Goal: Task Accomplishment & Management: Use online tool/utility

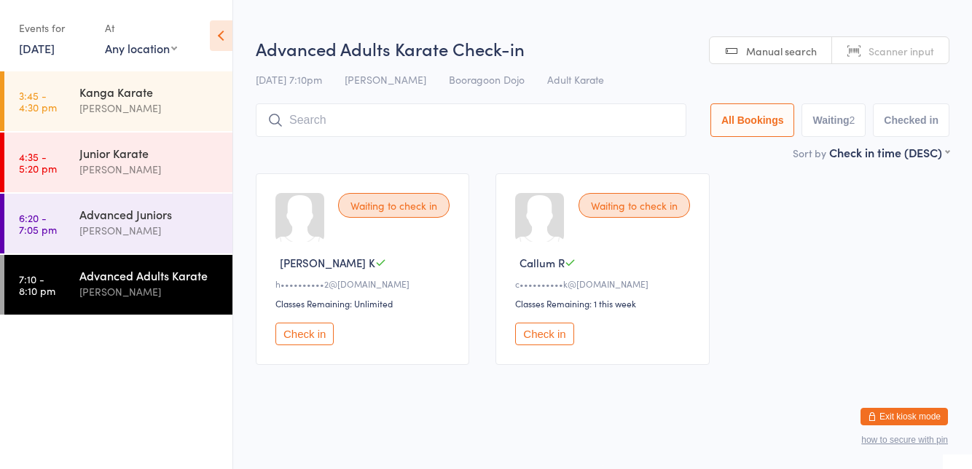
click at [79, 232] on div "[PERSON_NAME]" at bounding box center [149, 230] width 141 height 17
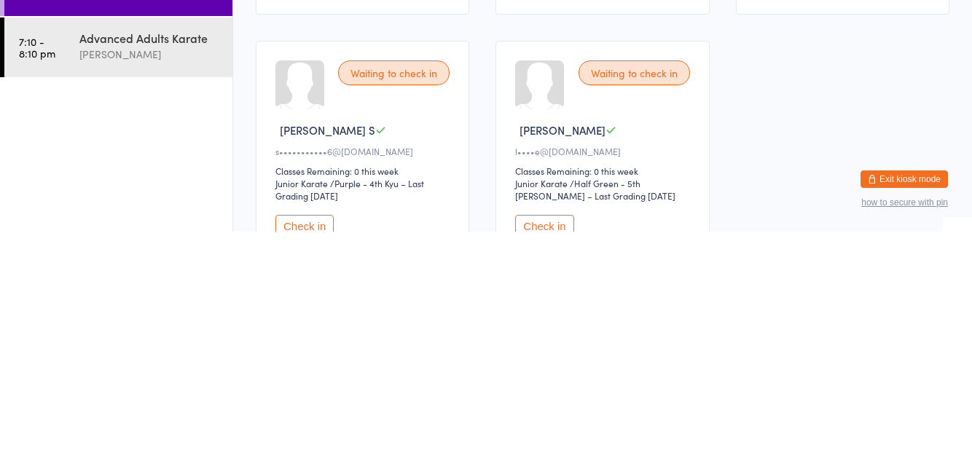
scroll to position [393, 0]
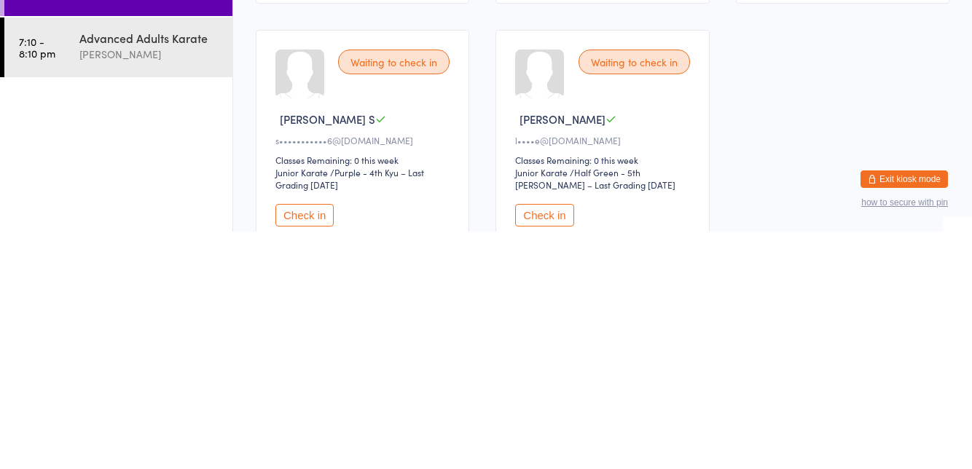
click at [285, 443] on button "Check in" at bounding box center [305, 453] width 58 height 23
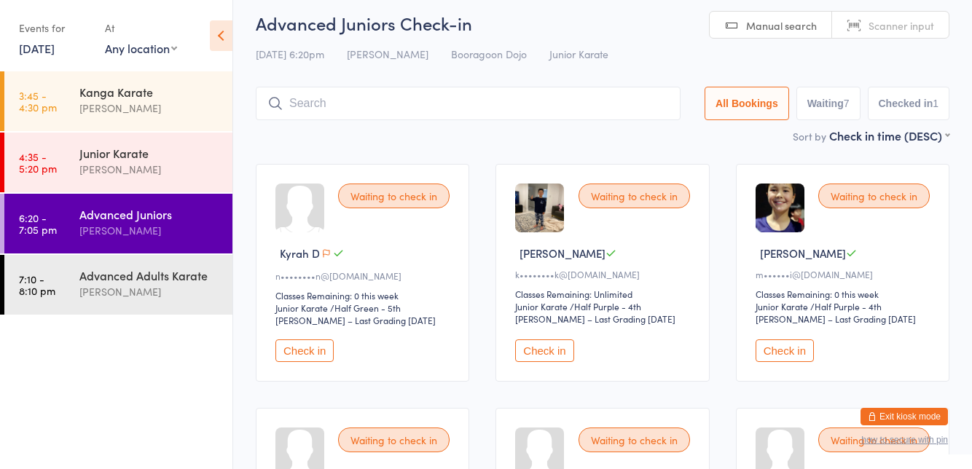
scroll to position [0, 0]
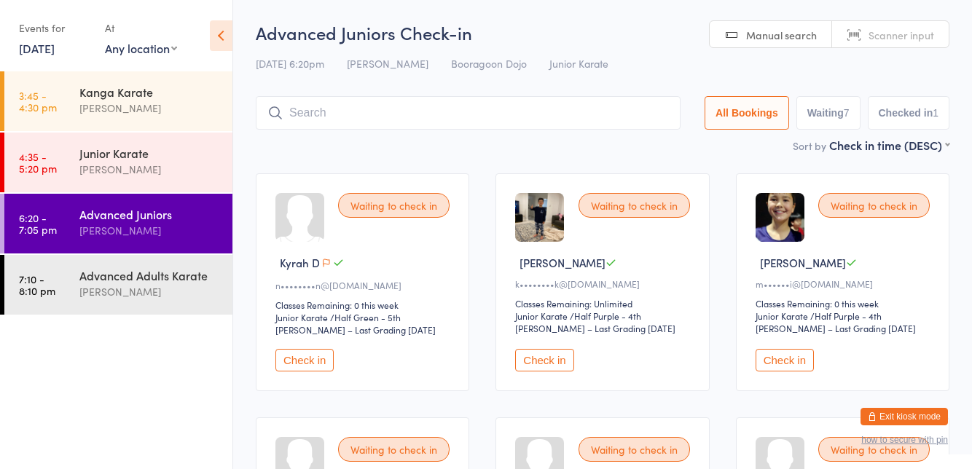
click at [317, 108] on input "search" at bounding box center [468, 113] width 425 height 34
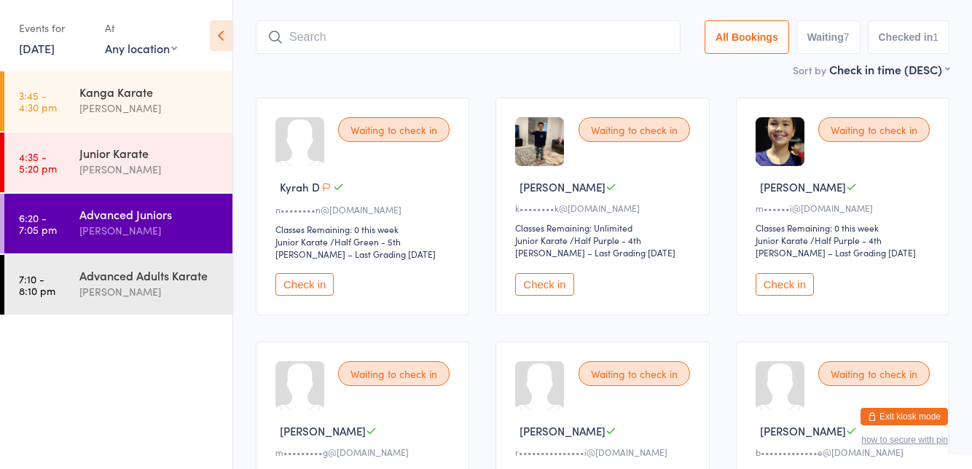
scroll to position [96, 0]
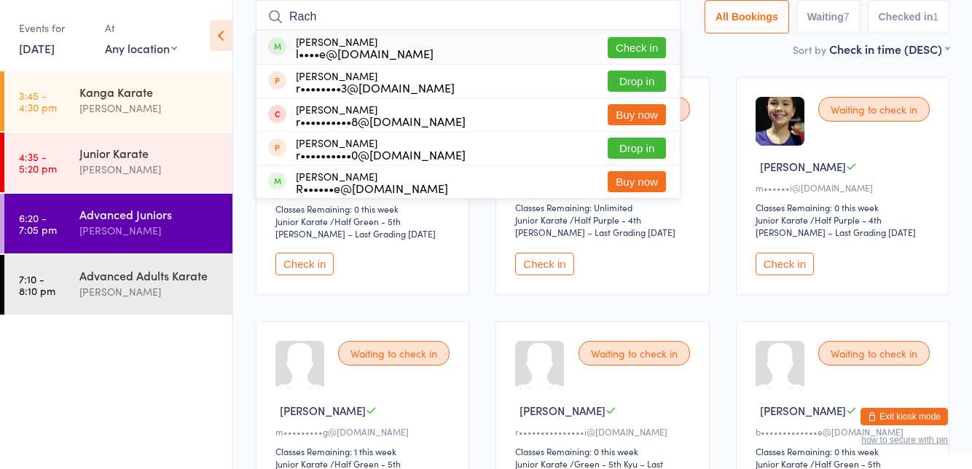
type input "[PERSON_NAME]"
click at [303, 50] on div "l••••e@[DOMAIN_NAME]" at bounding box center [365, 53] width 138 height 12
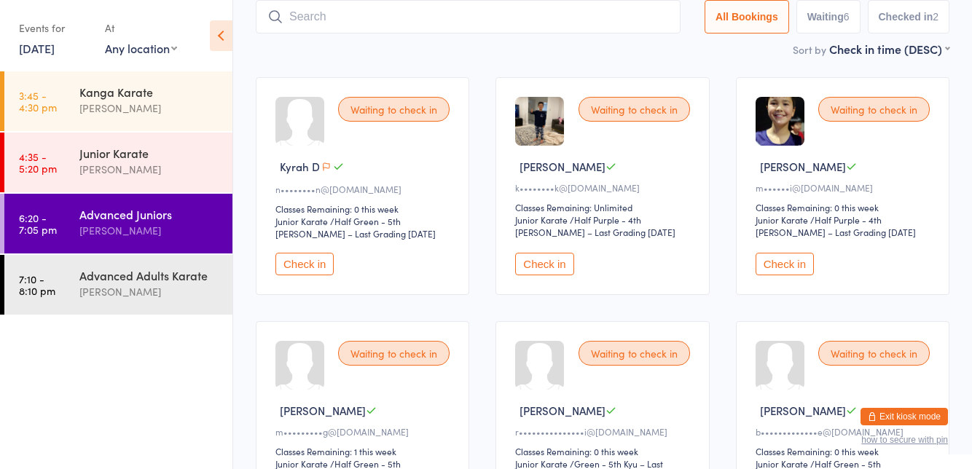
click at [971, 93] on ui-view "Advanced Juniors Check-in [DATE] 6:20pm [PERSON_NAME] Booragoon Dojo Junior Kar…" at bounding box center [602, 359] width 739 height 870
click at [971, 87] on ui-view "Advanced Juniors Check-in [DATE] 6:20pm [PERSON_NAME] Booragoon Dojo Junior Kar…" at bounding box center [602, 359] width 739 height 870
click at [300, 257] on button "Check in" at bounding box center [305, 264] width 58 height 23
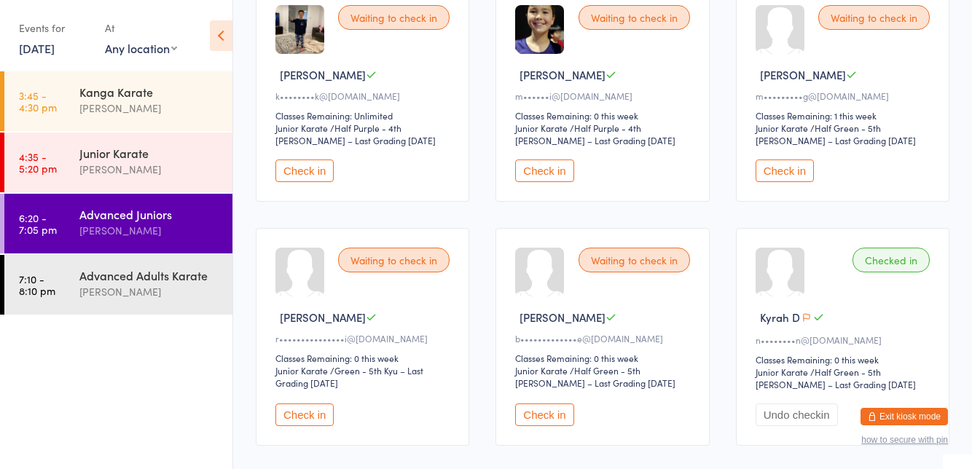
scroll to position [200, 0]
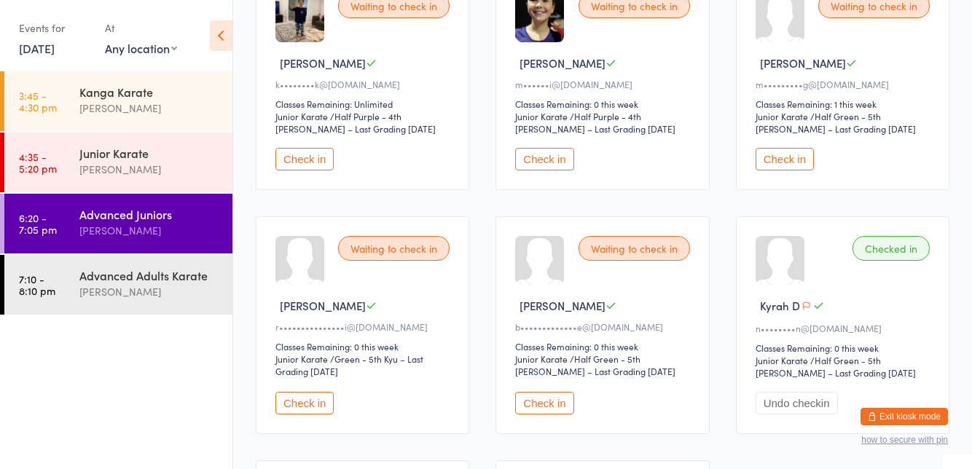
click at [324, 404] on button "Check in" at bounding box center [305, 403] width 58 height 23
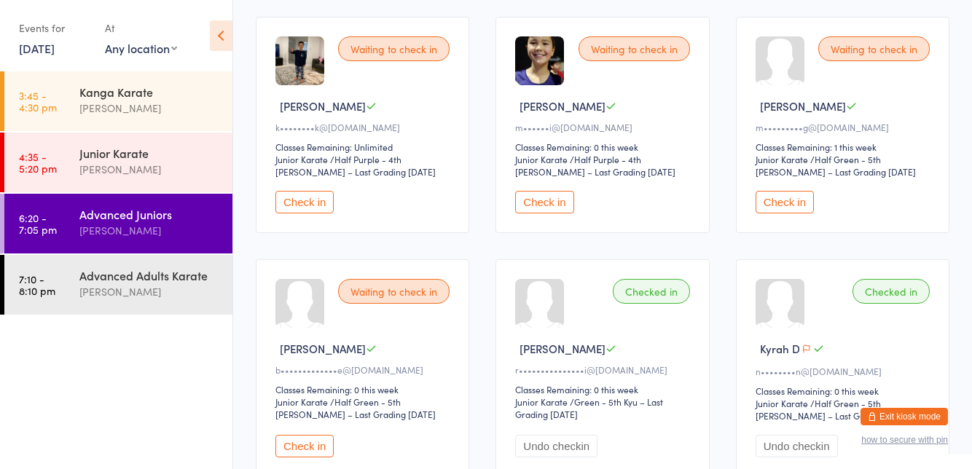
scroll to position [0, 0]
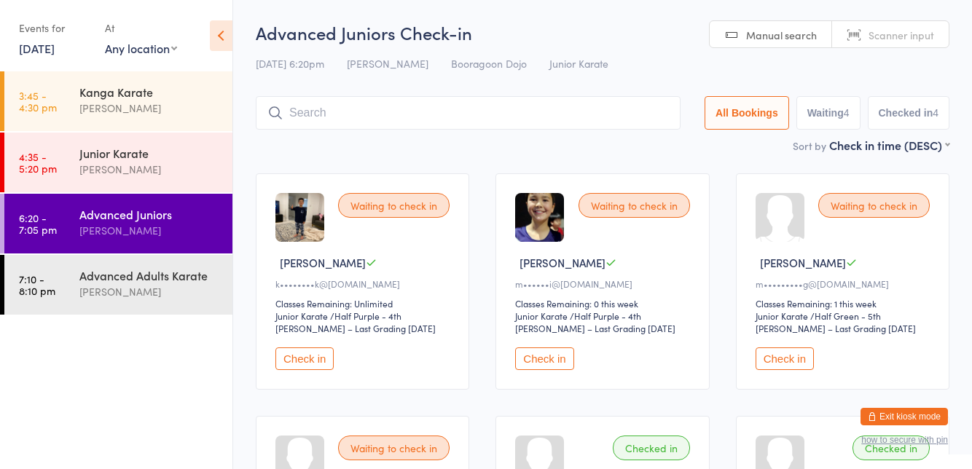
click at [773, 363] on button "Check in" at bounding box center [785, 359] width 58 height 23
click at [610, 108] on input "search" at bounding box center [468, 113] width 425 height 34
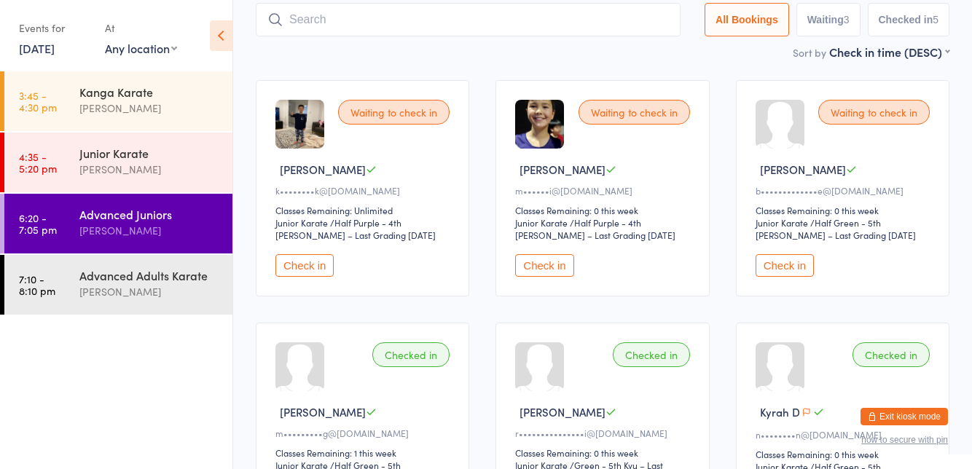
scroll to position [96, 0]
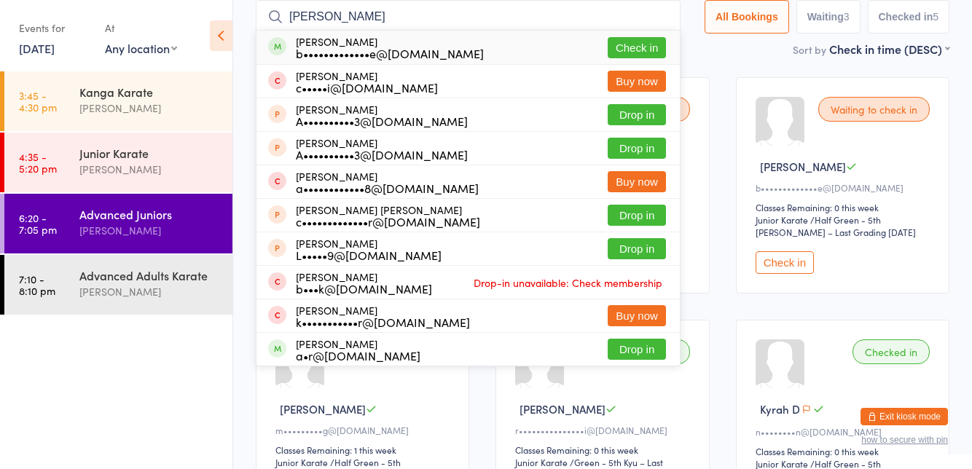
type input "[PERSON_NAME]"
click at [633, 47] on button "Check in" at bounding box center [637, 47] width 58 height 21
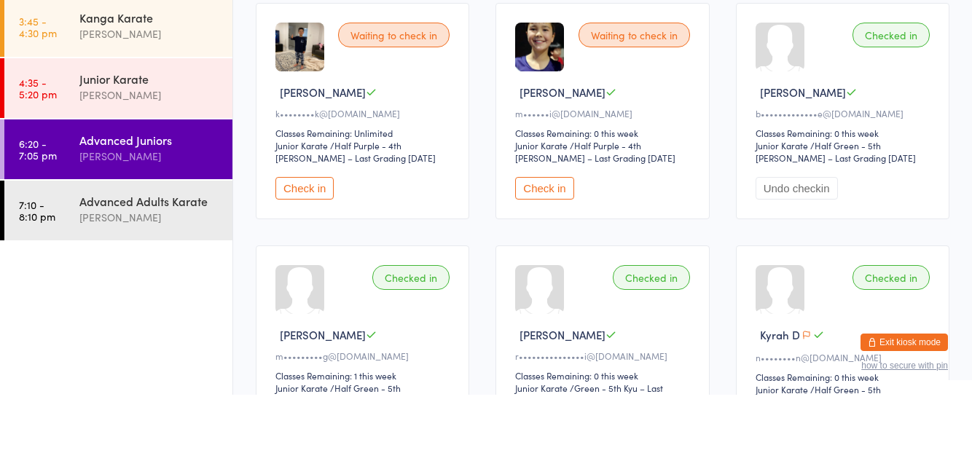
click at [558, 257] on button "Check in" at bounding box center [544, 262] width 58 height 23
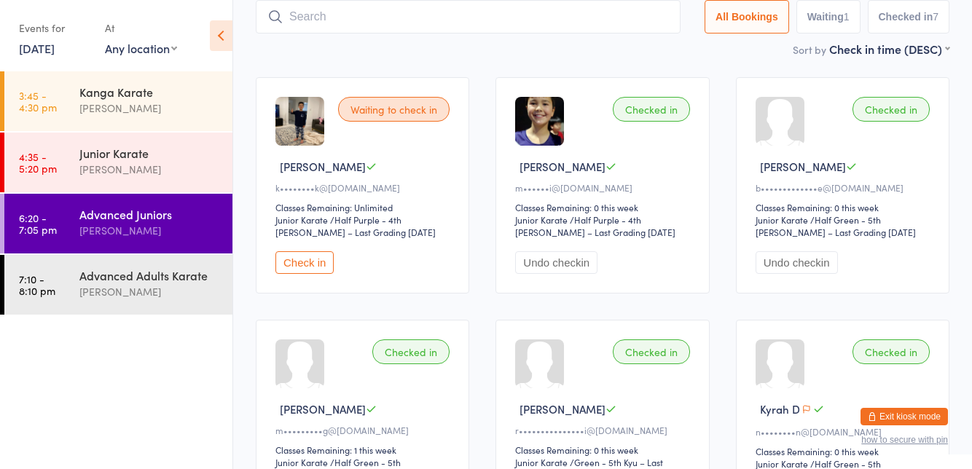
click at [302, 267] on button "Check in" at bounding box center [305, 262] width 58 height 23
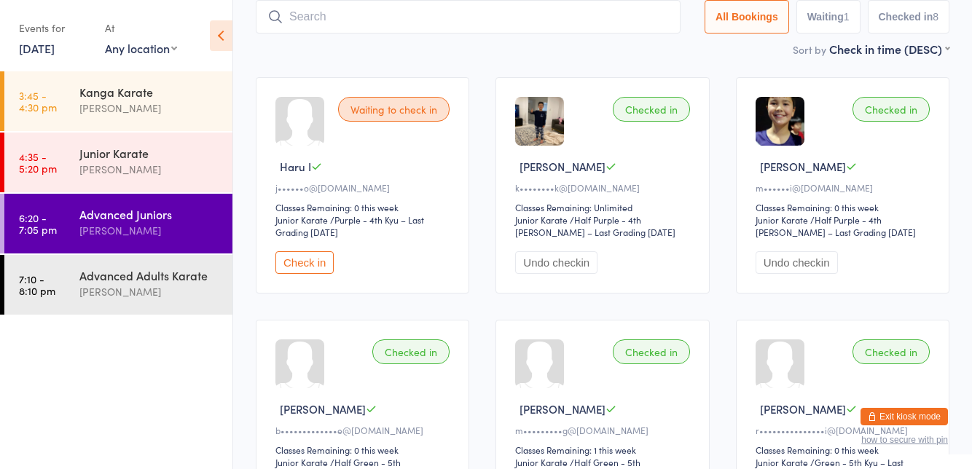
click at [79, 217] on div "Advanced Juniors" at bounding box center [149, 214] width 141 height 16
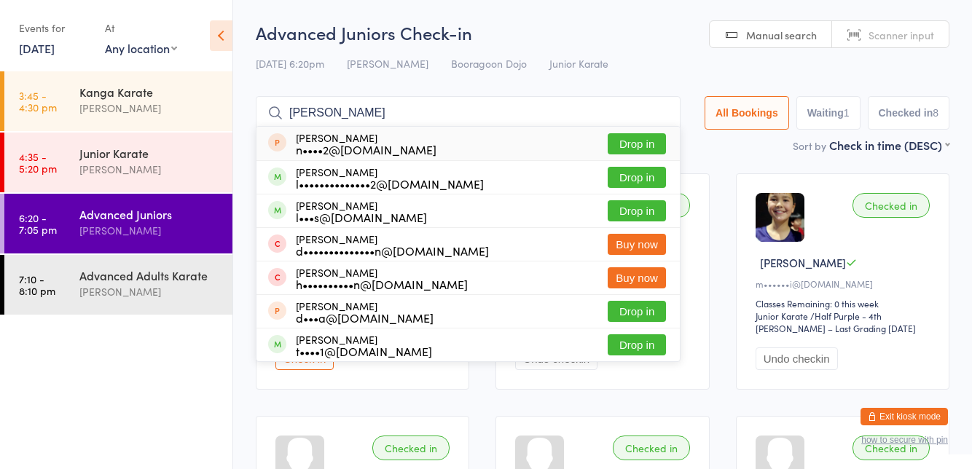
type input "[PERSON_NAME]"
click at [292, 189] on div "[PERSON_NAME] l••••••••••••••2@[DOMAIN_NAME]" at bounding box center [376, 177] width 216 height 23
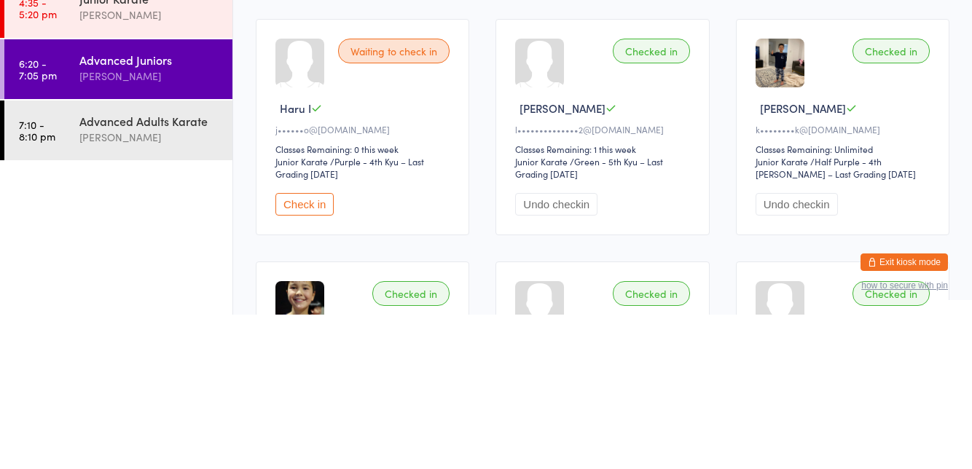
click at [303, 360] on button "Check in" at bounding box center [305, 359] width 58 height 23
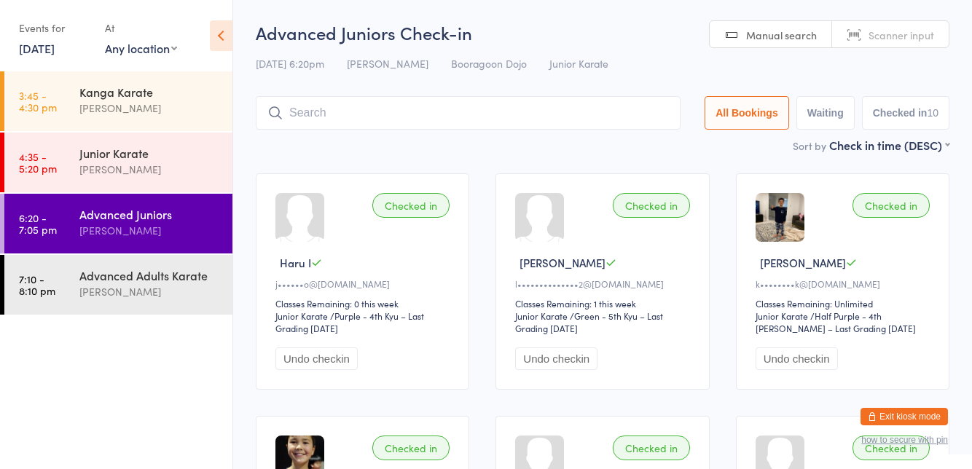
click at [323, 115] on input "search" at bounding box center [468, 113] width 425 height 34
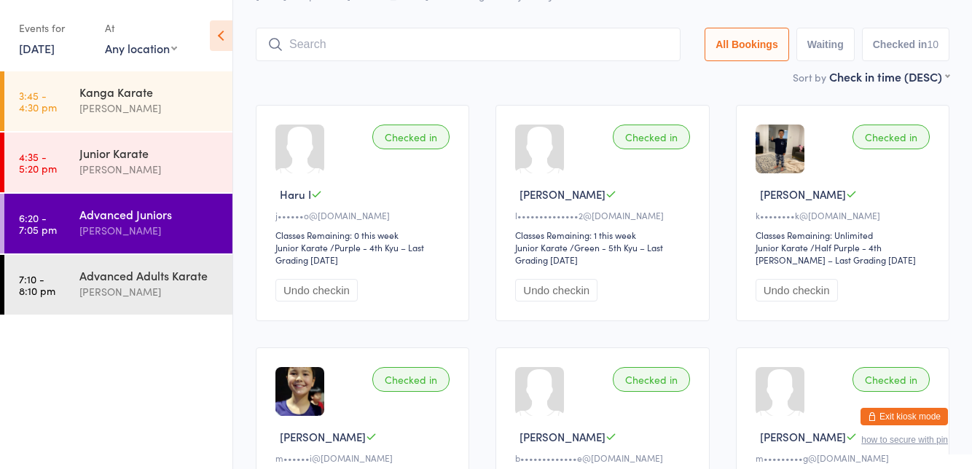
scroll to position [96, 0]
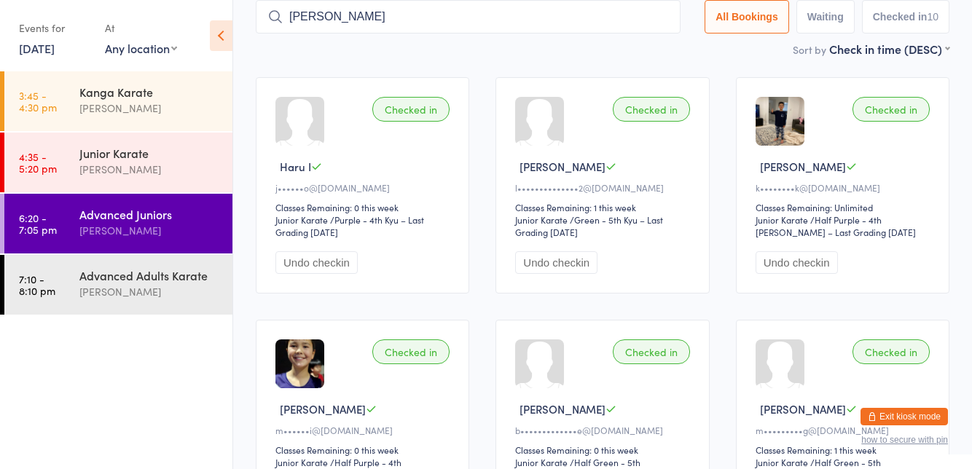
type input "[PERSON_NAME]"
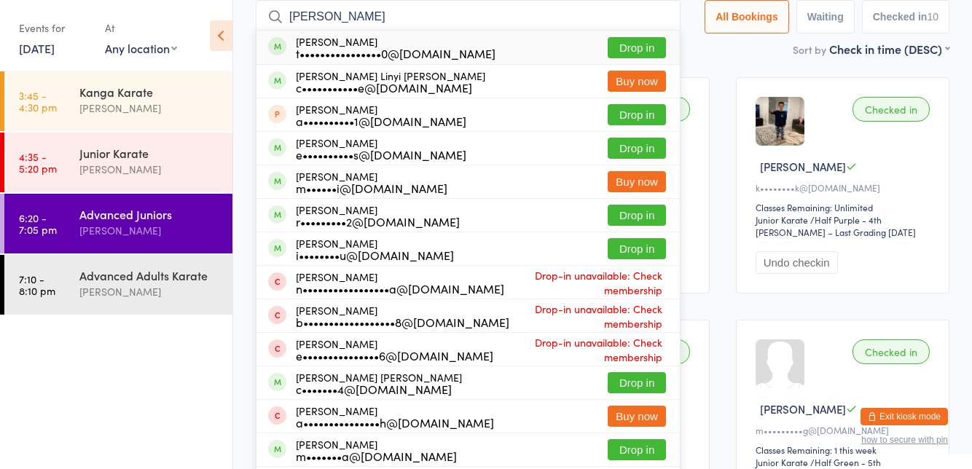
click at [461, 50] on div "[PERSON_NAME] t••••••••••••••••0@[DOMAIN_NAME] Drop in" at bounding box center [468, 48] width 423 height 34
